Goal: Check status

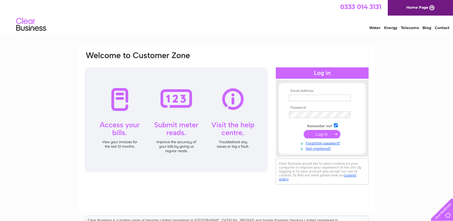
type input "briangibson31@btinternet.com"
click at [324, 132] on input "submit" at bounding box center [322, 134] width 37 height 8
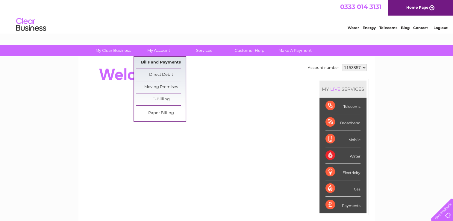
click at [167, 59] on link "Bills and Payments" at bounding box center [160, 63] width 49 height 12
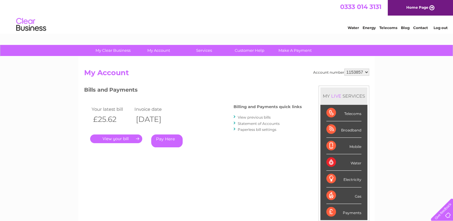
click at [120, 138] on link "." at bounding box center [116, 138] width 52 height 9
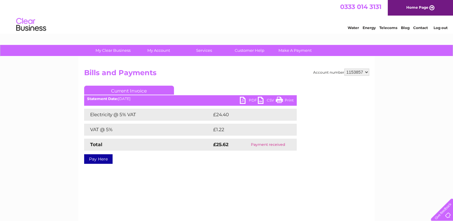
click at [249, 99] on link "PDF" at bounding box center [249, 101] width 18 height 9
